Goal: Information Seeking & Learning: Learn about a topic

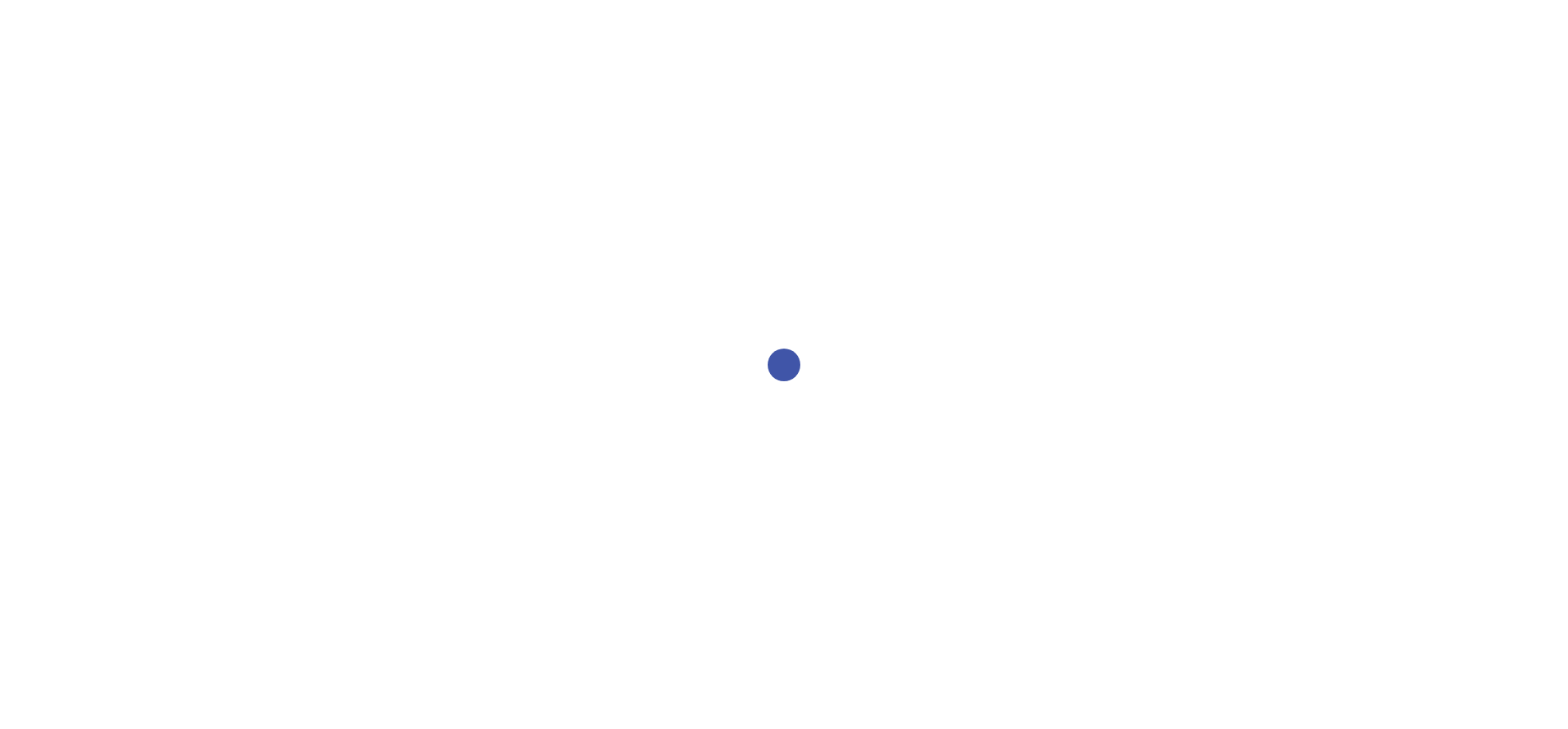
select select "2bed604d-1099-4043-b1bc-2365e8740244"
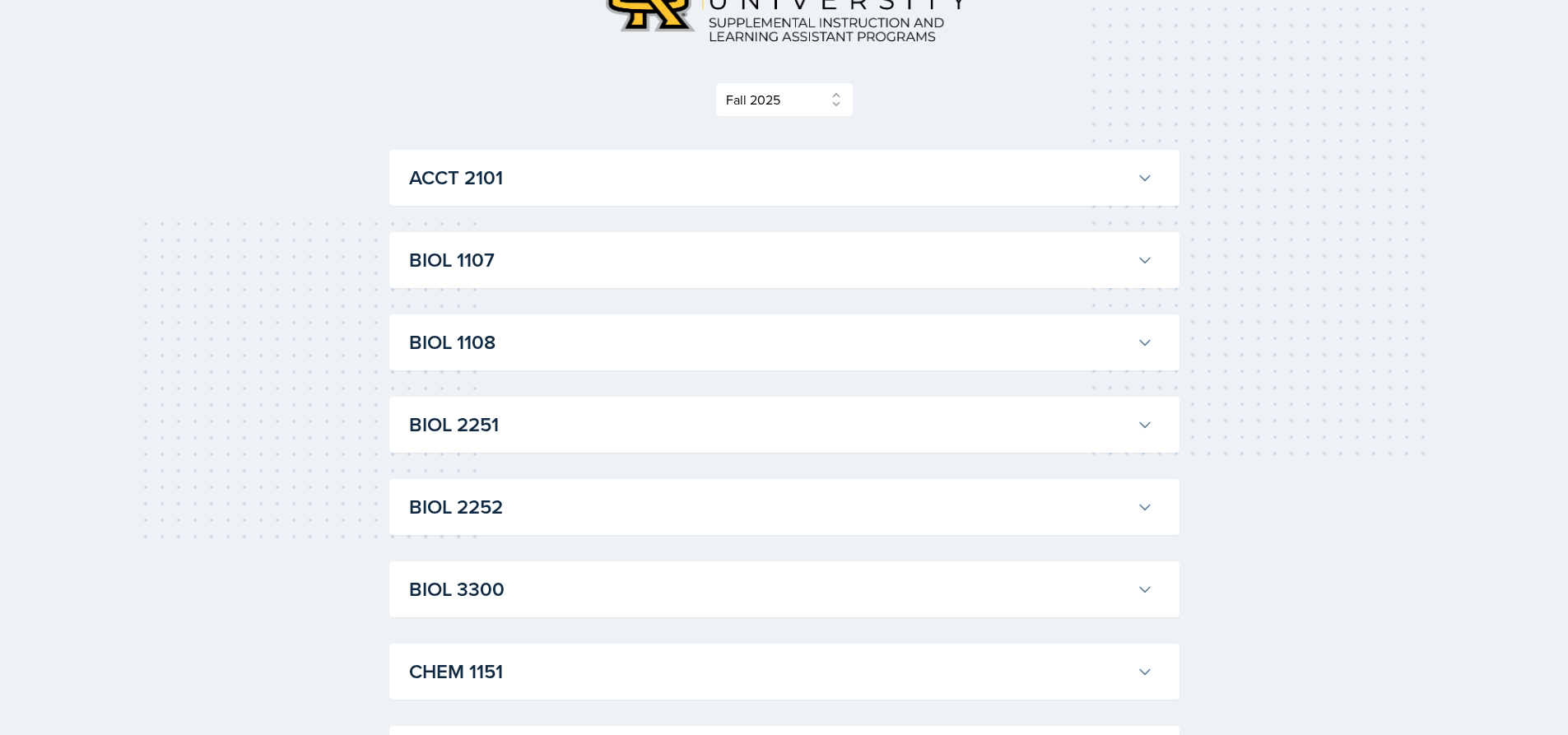
scroll to position [165, 0]
click at [494, 194] on button "ACCT 2101" at bounding box center [781, 177] width 751 height 36
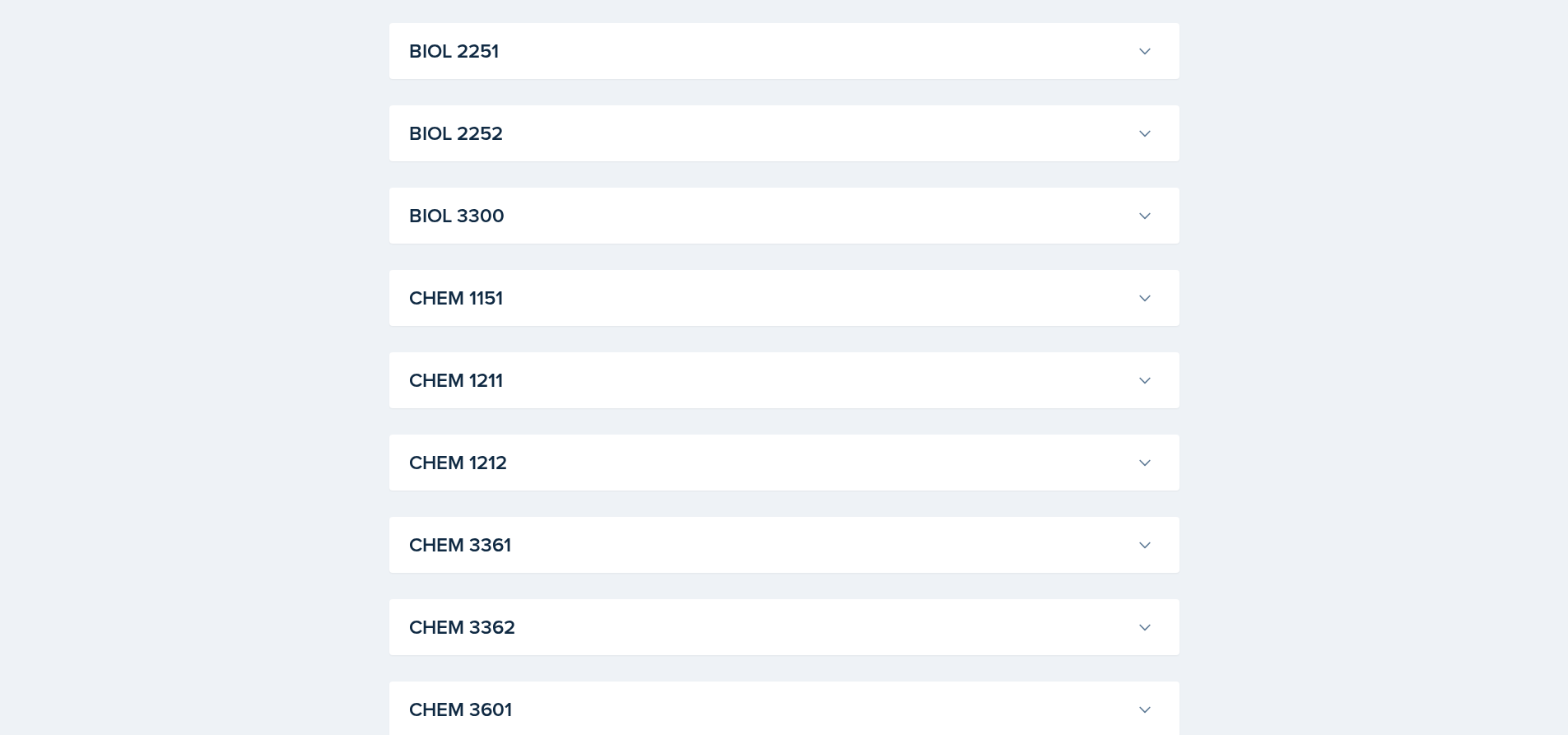
scroll to position [3211, 0]
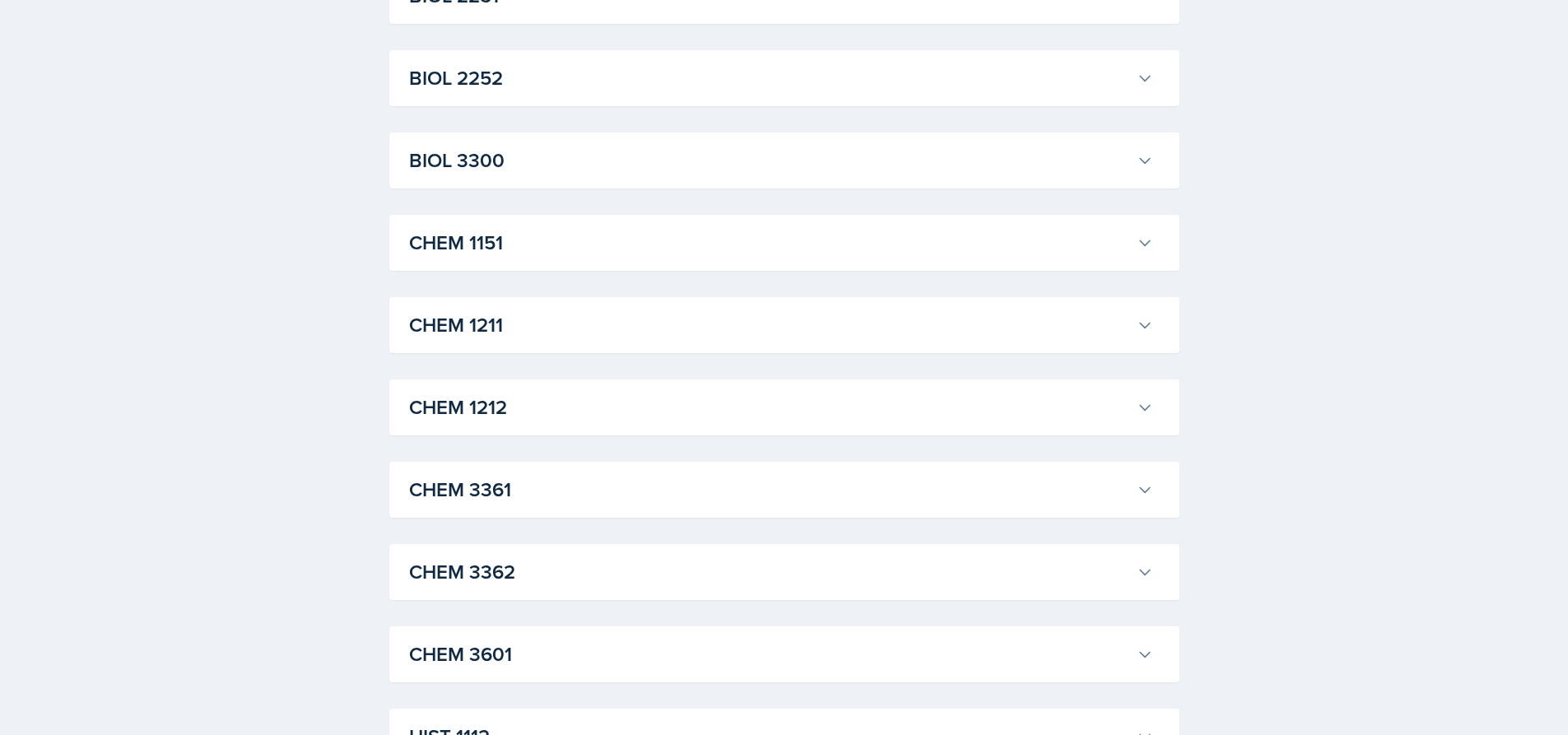
drag, startPoint x: 516, startPoint y: 373, endPoint x: 517, endPoint y: 357, distance: 16.0
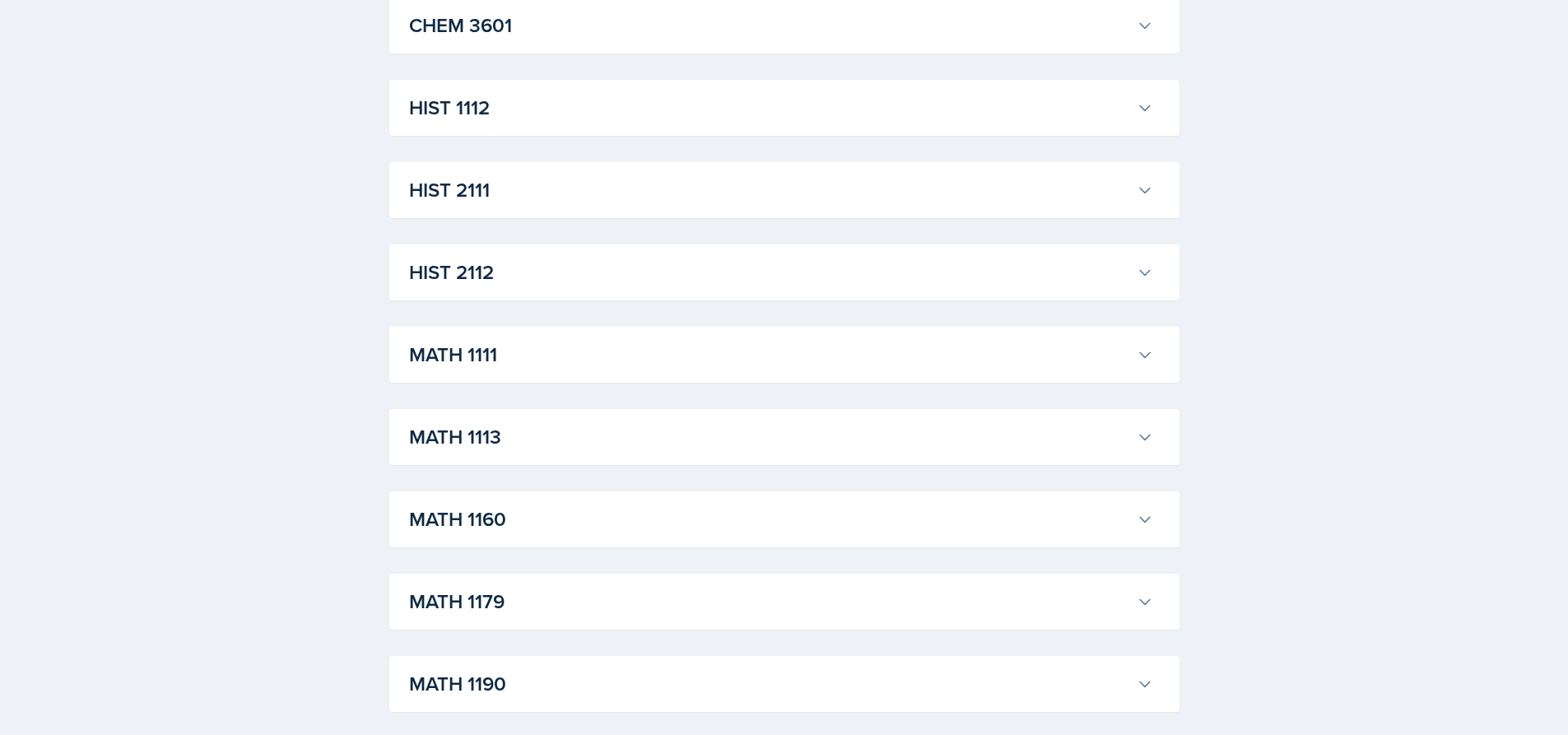
scroll to position [5269, 0]
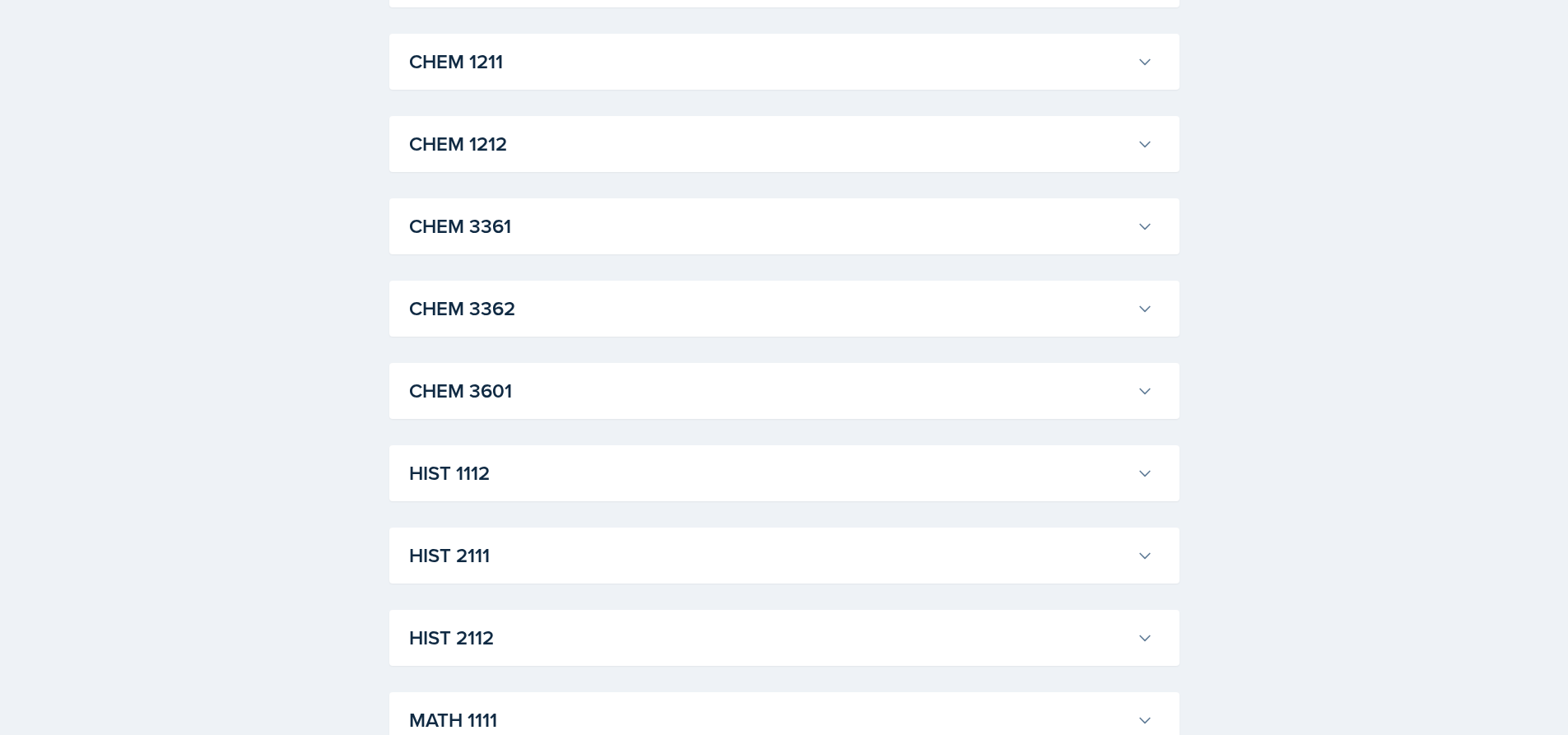
scroll to position [7739, 0]
drag, startPoint x: 460, startPoint y: 480, endPoint x: 500, endPoint y: 493, distance: 42.1
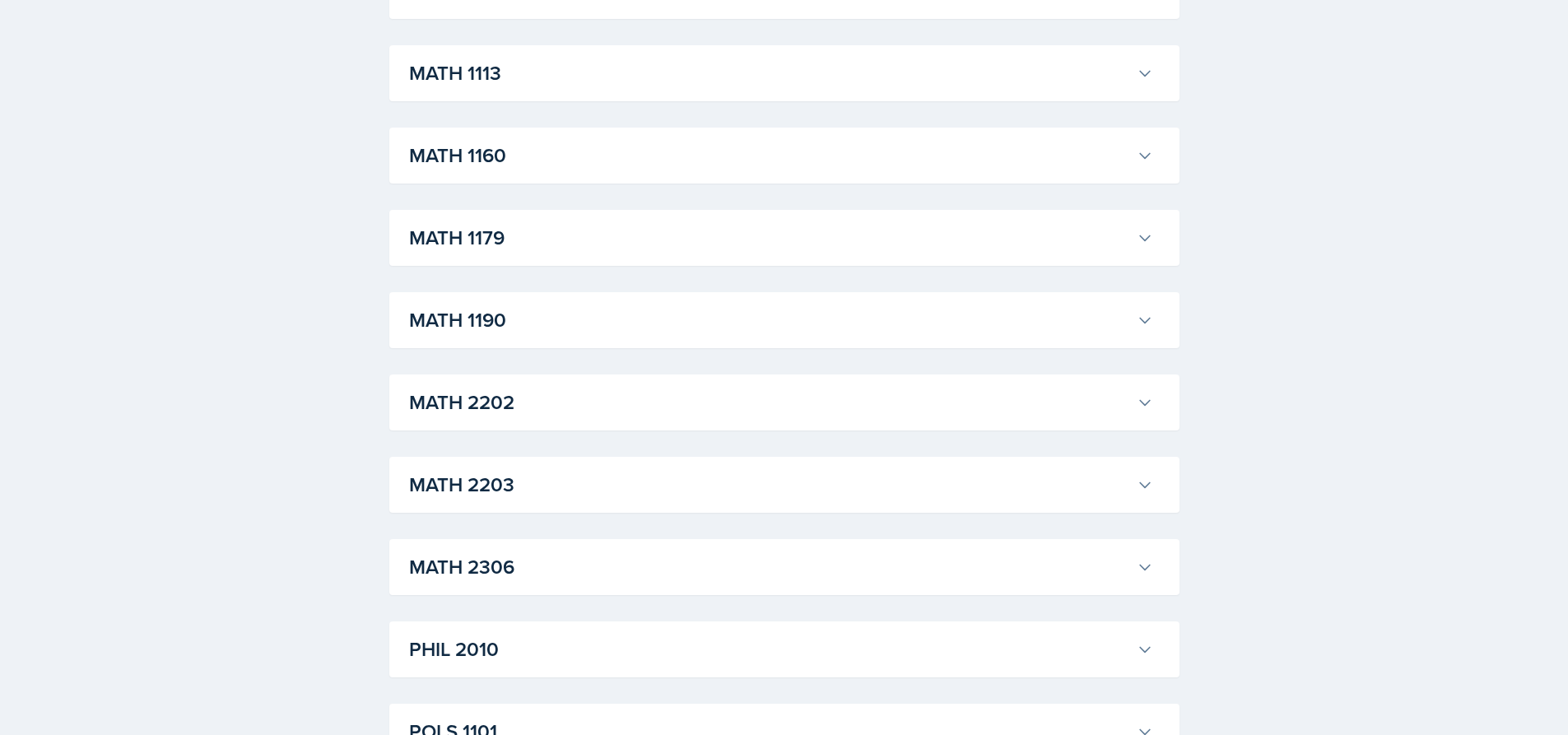
scroll to position [8398, 0]
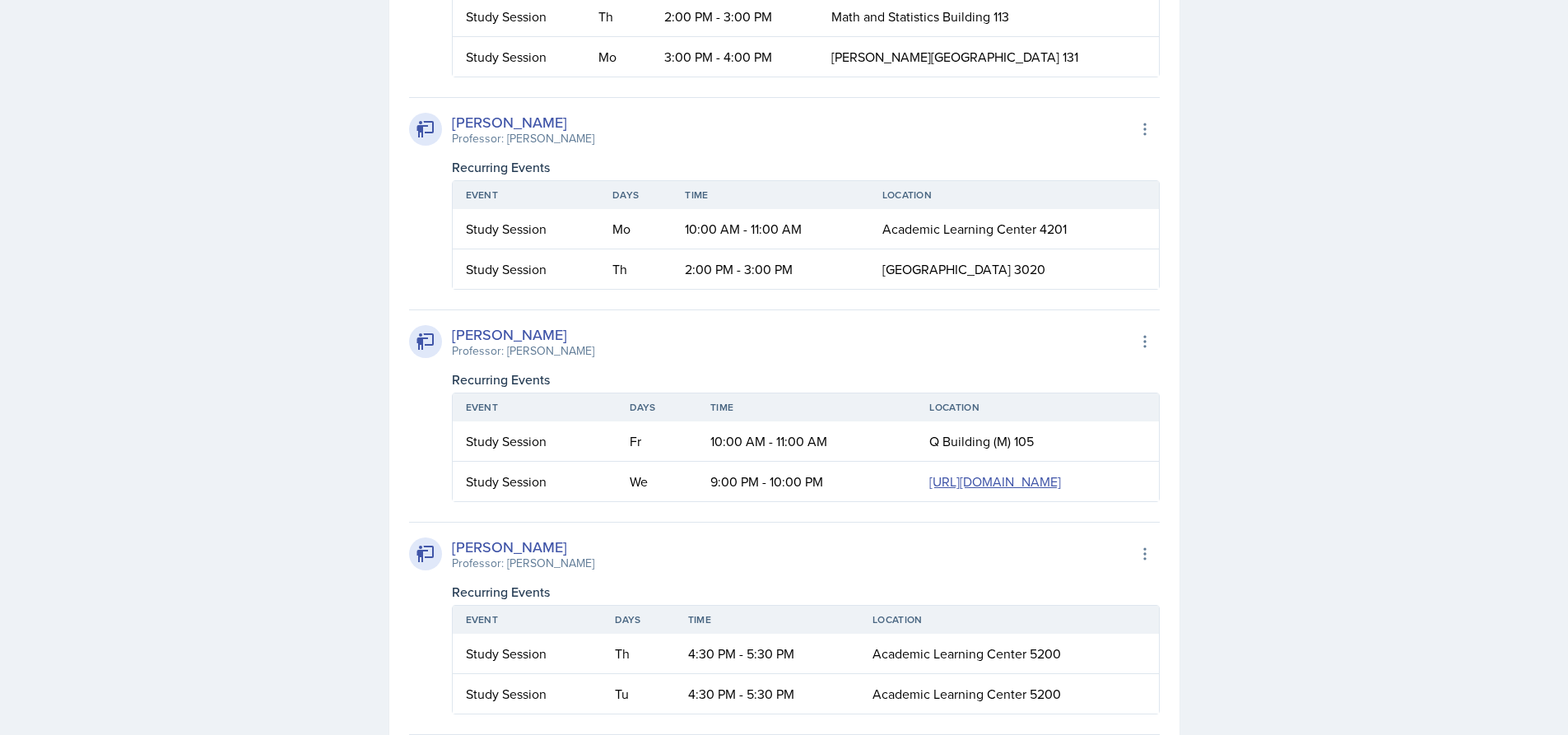
scroll to position [9798, 0]
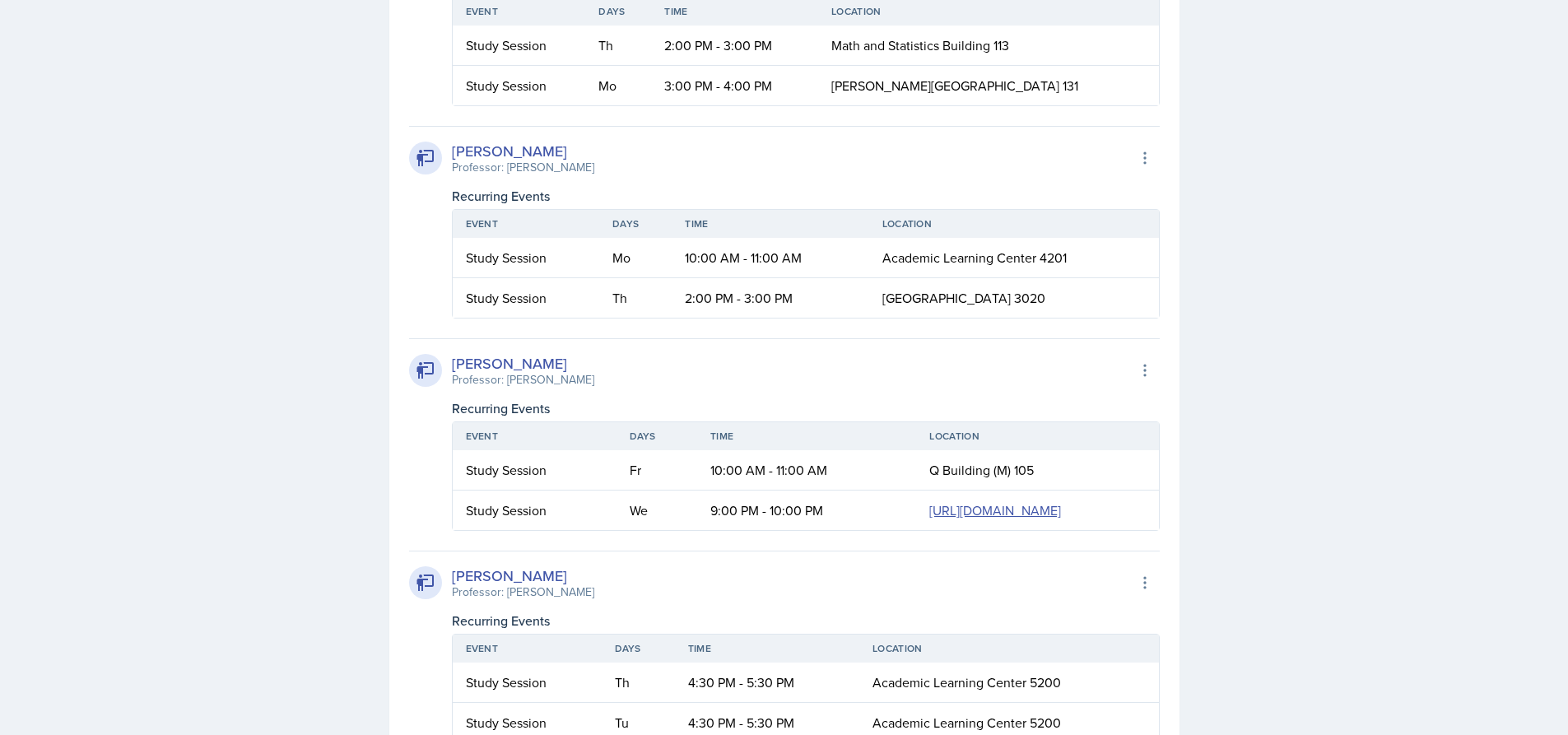
drag, startPoint x: 462, startPoint y: 308, endPoint x: 1091, endPoint y: 302, distance: 629.0
